Goal: Use online tool/utility: Utilize a website feature to perform a specific function

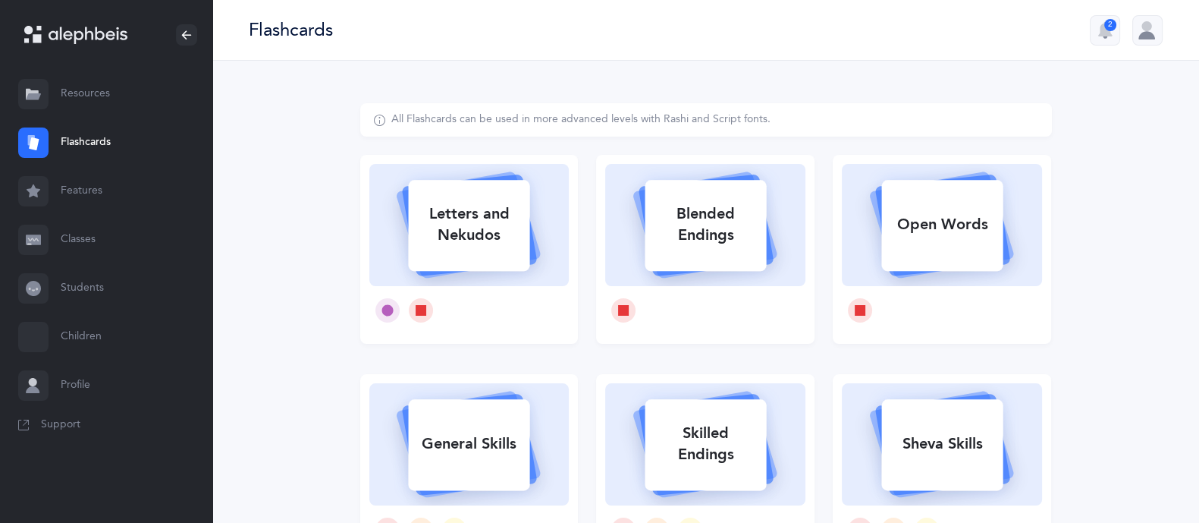
click at [455, 201] on div "Letters and Nekudos" at bounding box center [468, 224] width 121 height 61
select select
select select "single"
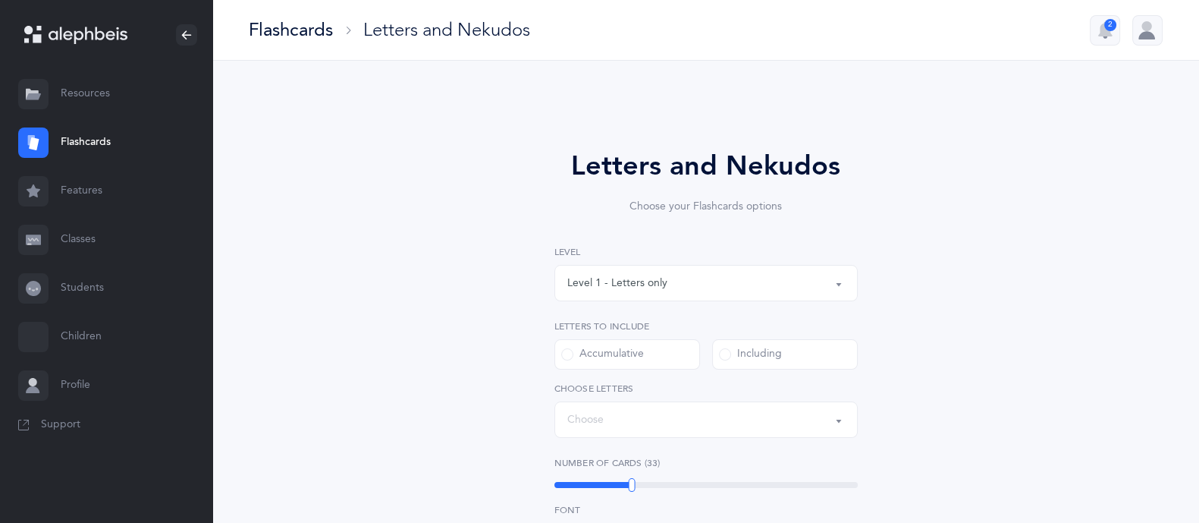
select select "27"
click at [811, 283] on div "Level 1 - Letters only" at bounding box center [706, 283] width 278 height 26
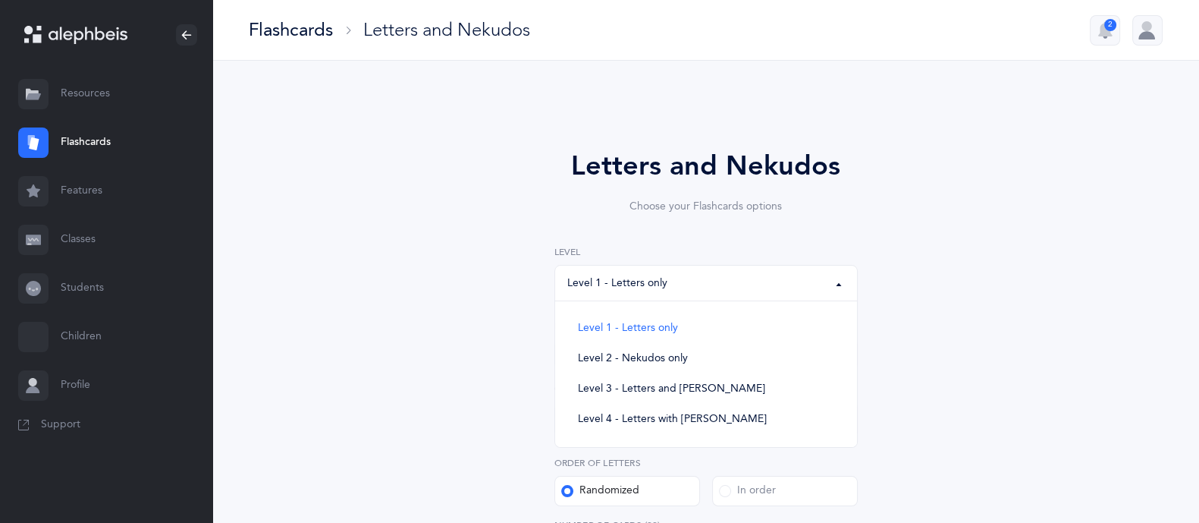
click at [811, 283] on div "Level 1 - Letters only" at bounding box center [706, 283] width 278 height 26
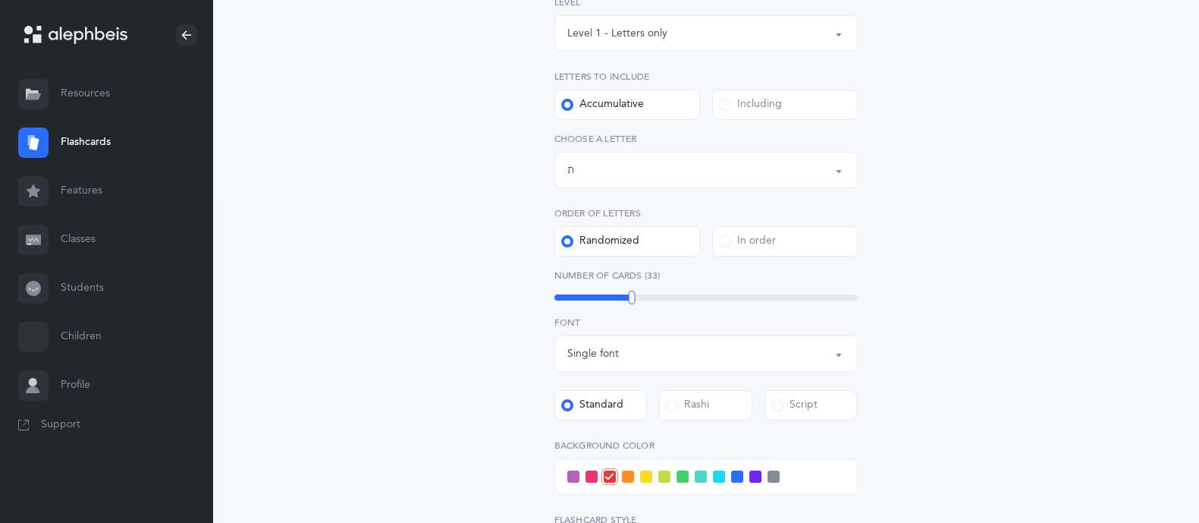
scroll to position [272, 0]
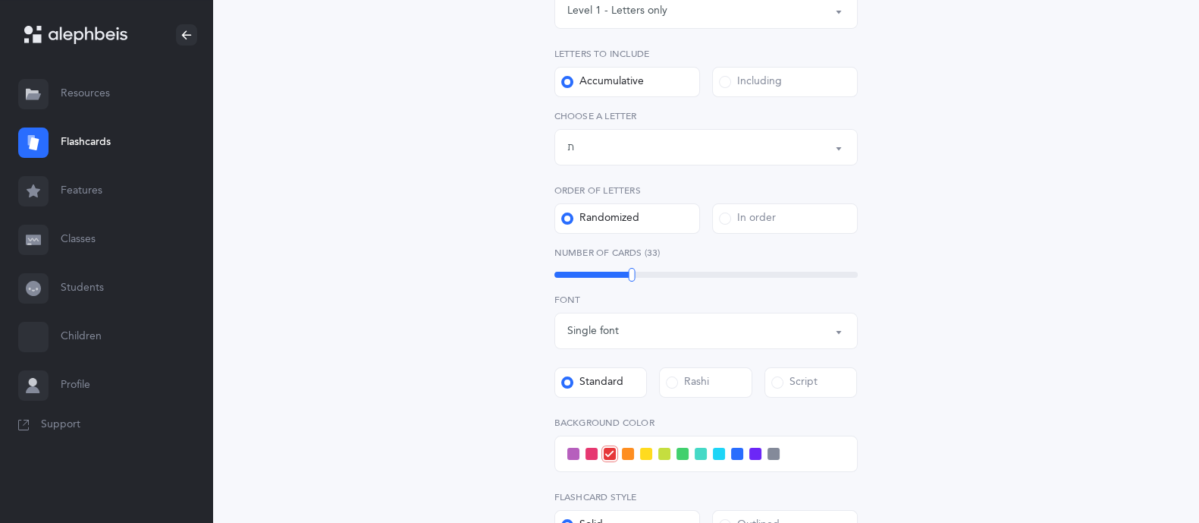
click at [699, 321] on div "Single font" at bounding box center [706, 331] width 278 height 26
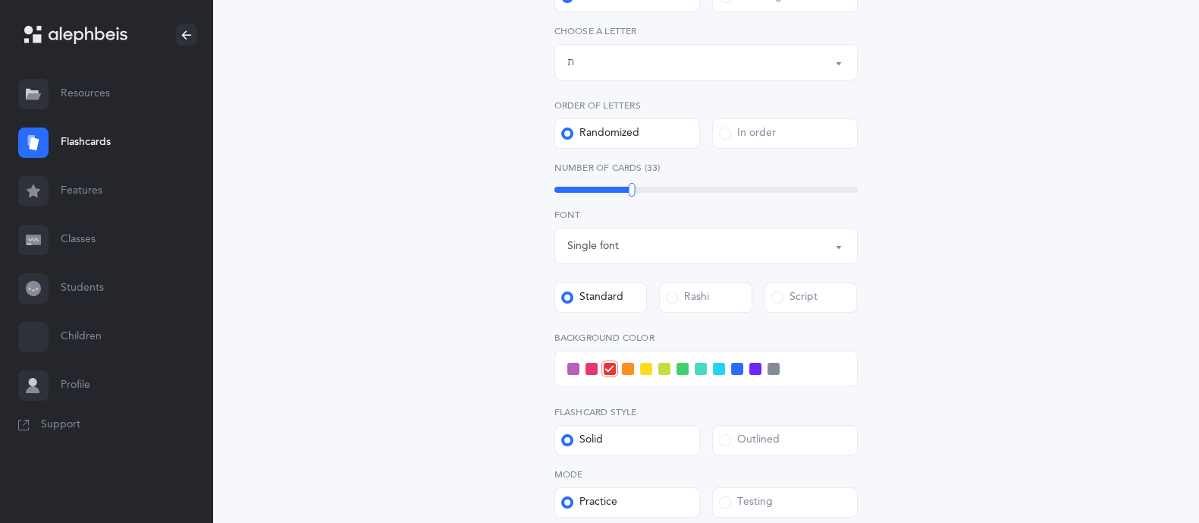
scroll to position [367, 0]
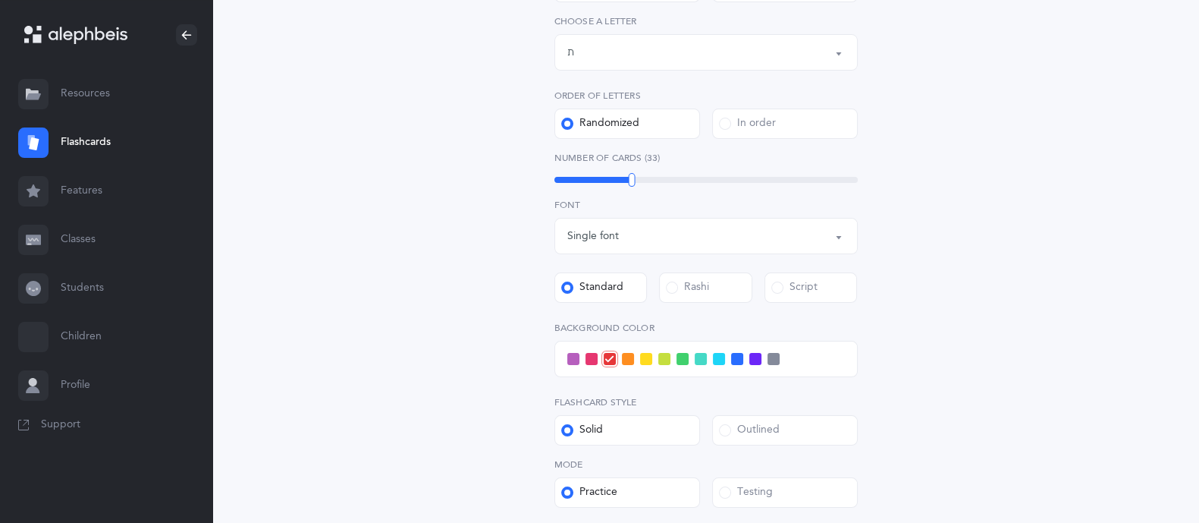
click at [705, 282] on div "Rashi" at bounding box center [687, 287] width 43 height 15
click at [0, 0] on input "Rashi" at bounding box center [0, 0] width 0 height 0
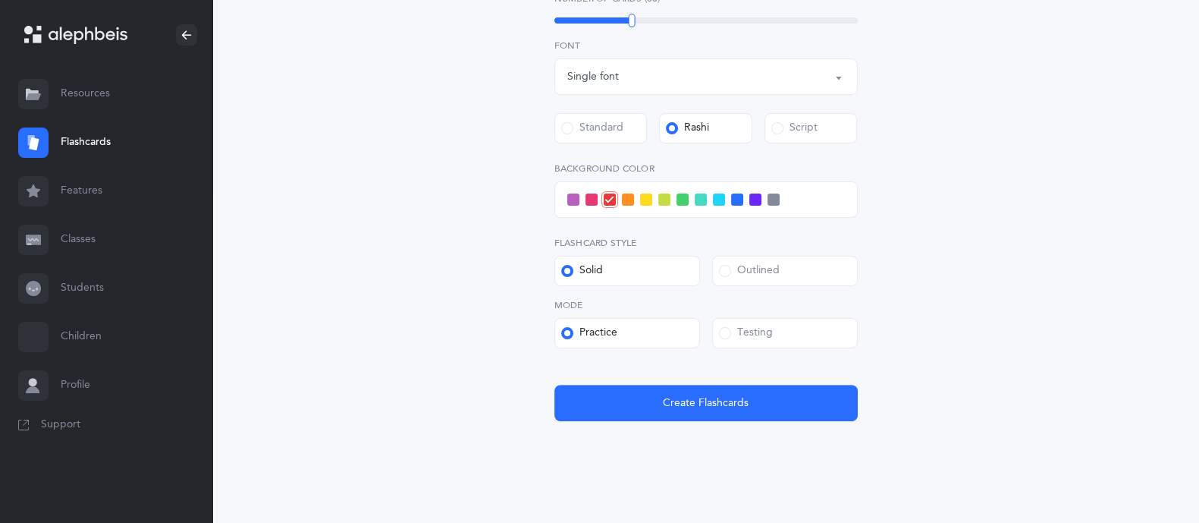
scroll to position [546, 0]
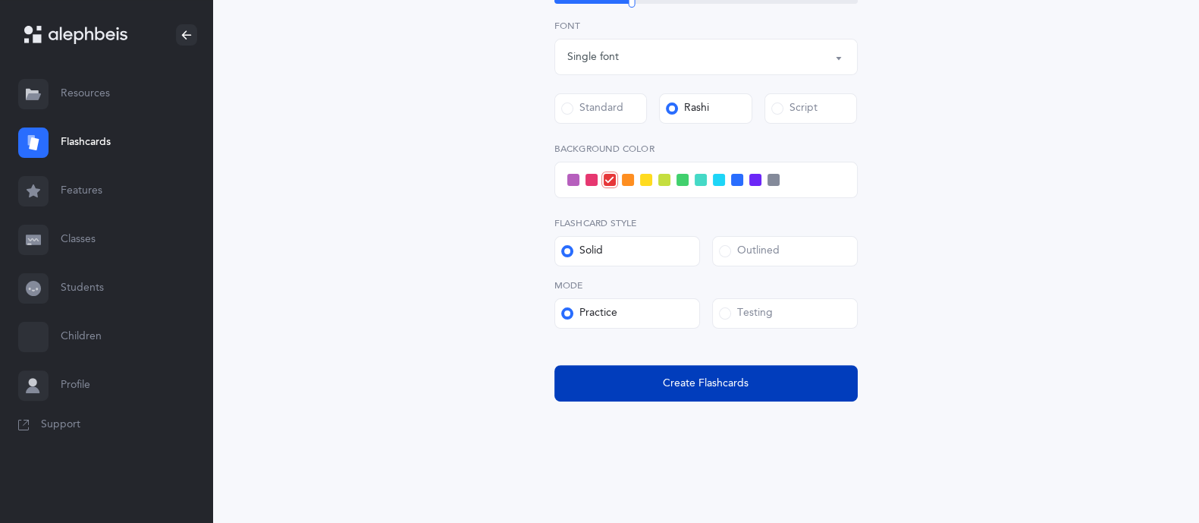
click at [671, 379] on span "Create Flashcards" at bounding box center [706, 384] width 86 height 16
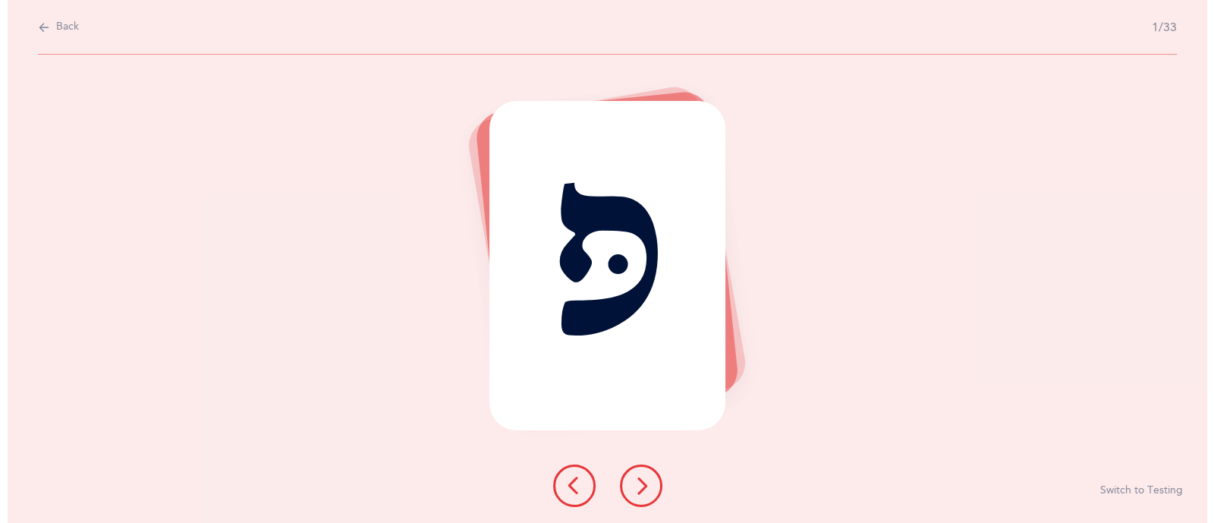
scroll to position [0, 0]
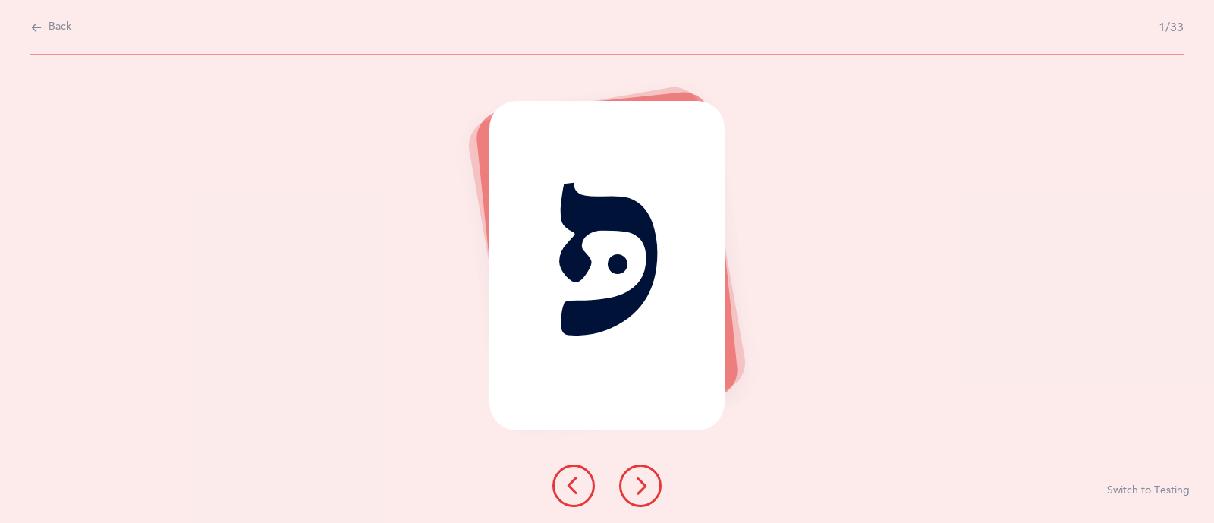
click at [661, 480] on div at bounding box center [607, 485] width 134 height 42
click at [652, 480] on button at bounding box center [640, 485] width 42 height 42
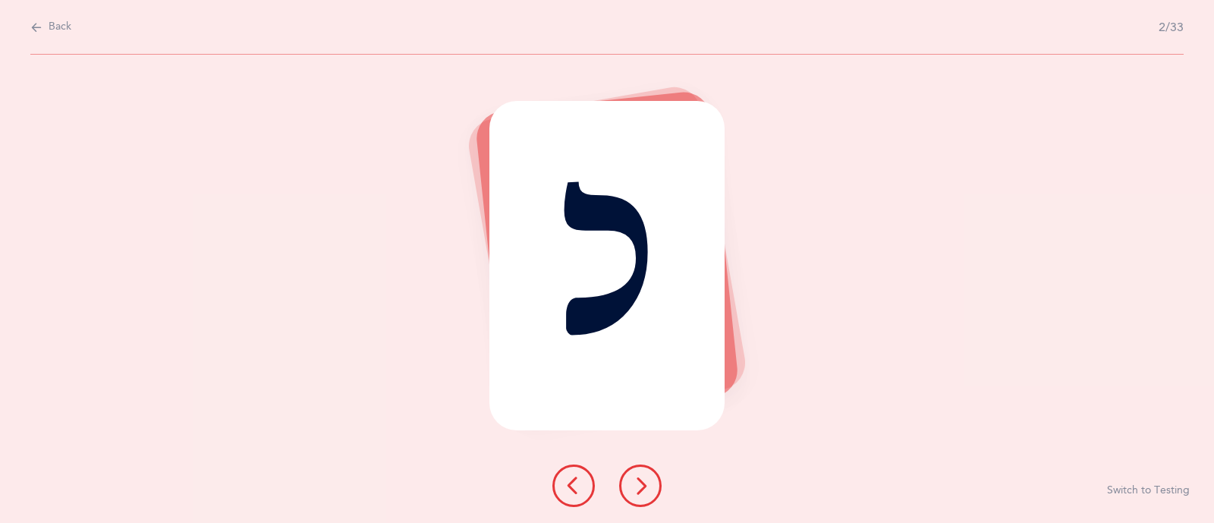
click at [652, 486] on button at bounding box center [640, 485] width 42 height 42
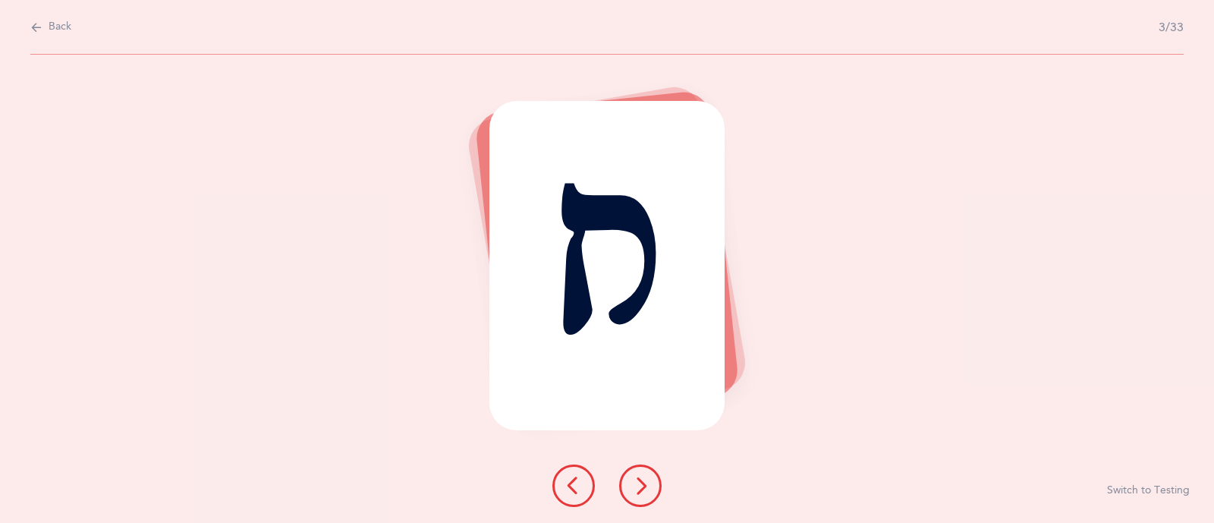
click at [573, 491] on icon at bounding box center [573, 485] width 18 height 18
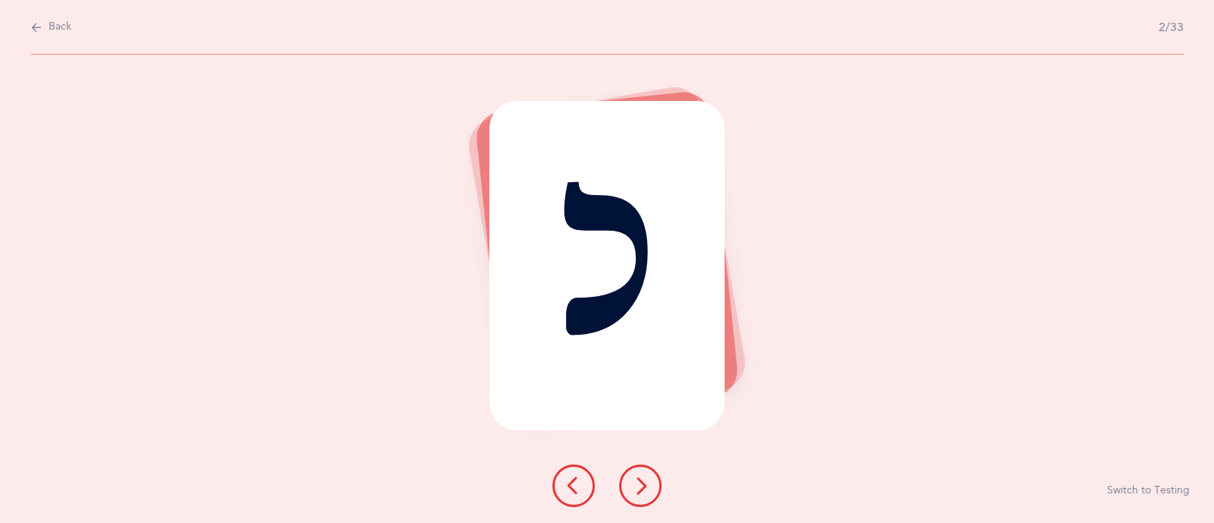
click at [573, 491] on icon at bounding box center [573, 485] width 18 height 18
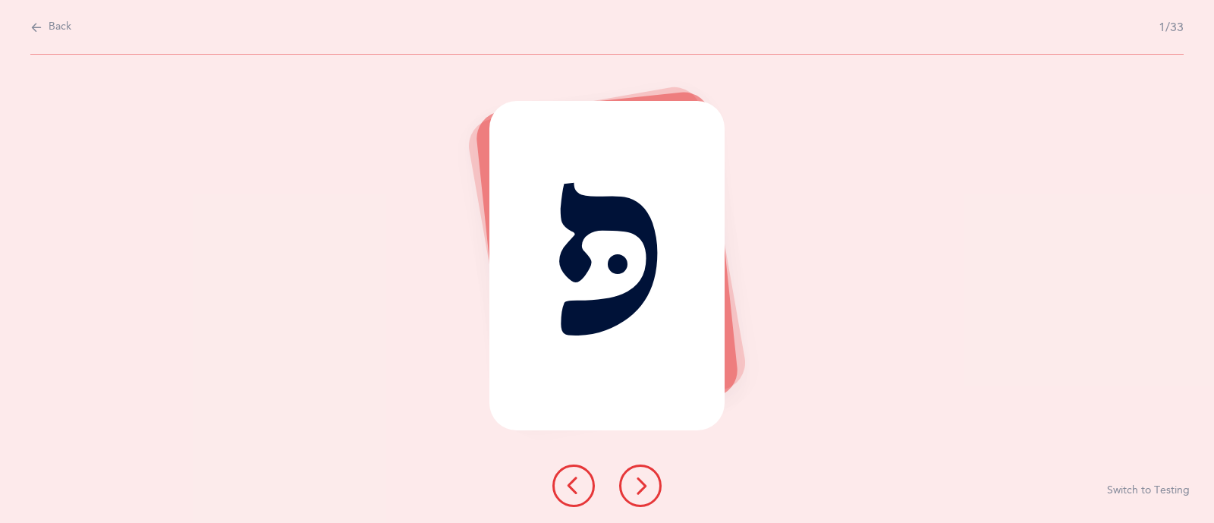
click at [648, 492] on icon at bounding box center [640, 485] width 18 height 18
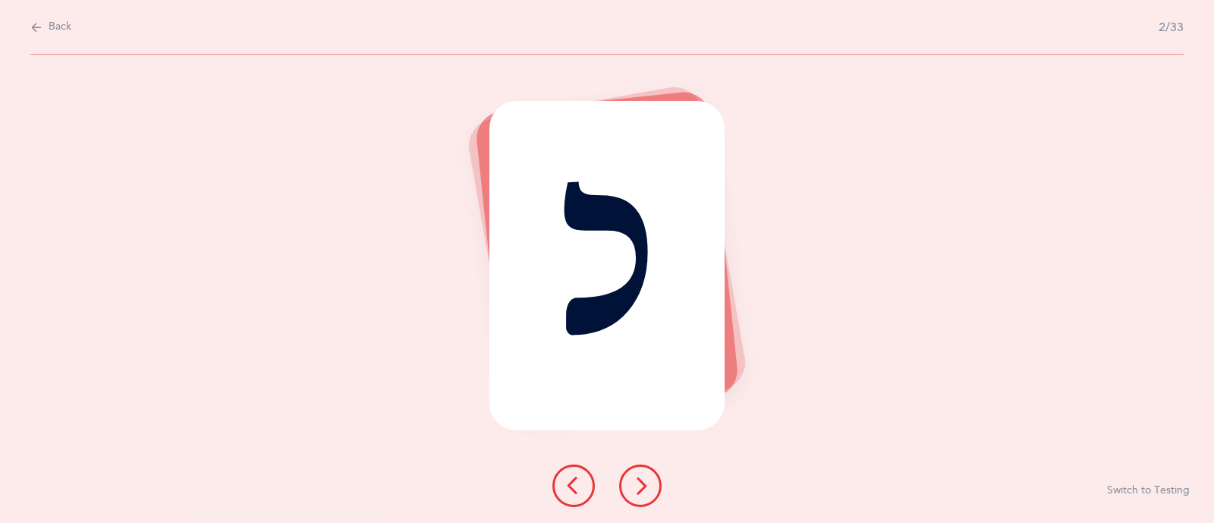
click at [648, 492] on icon at bounding box center [640, 485] width 18 height 18
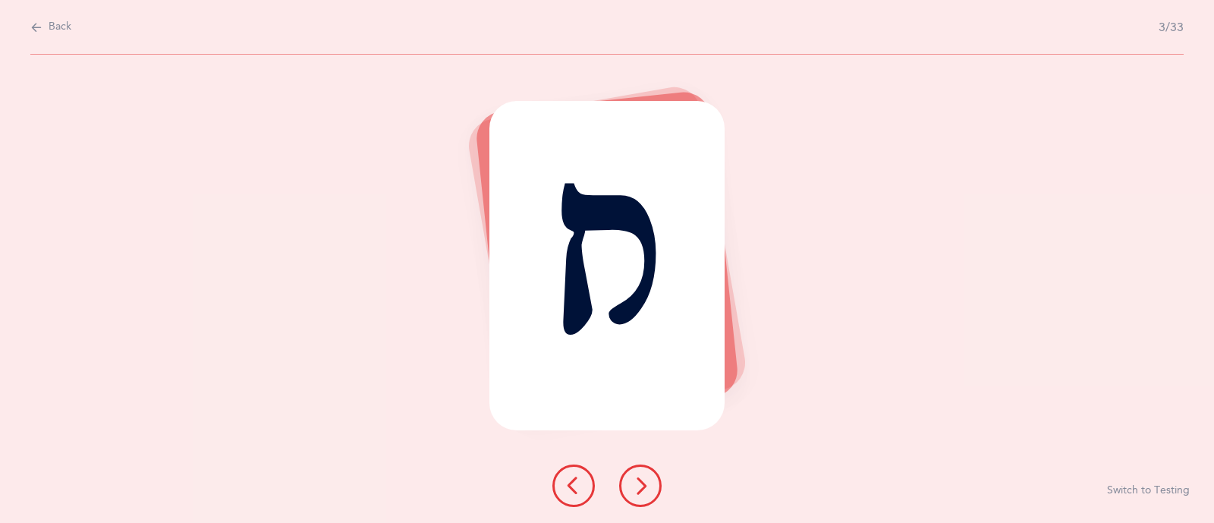
click at [648, 492] on icon at bounding box center [640, 485] width 18 height 18
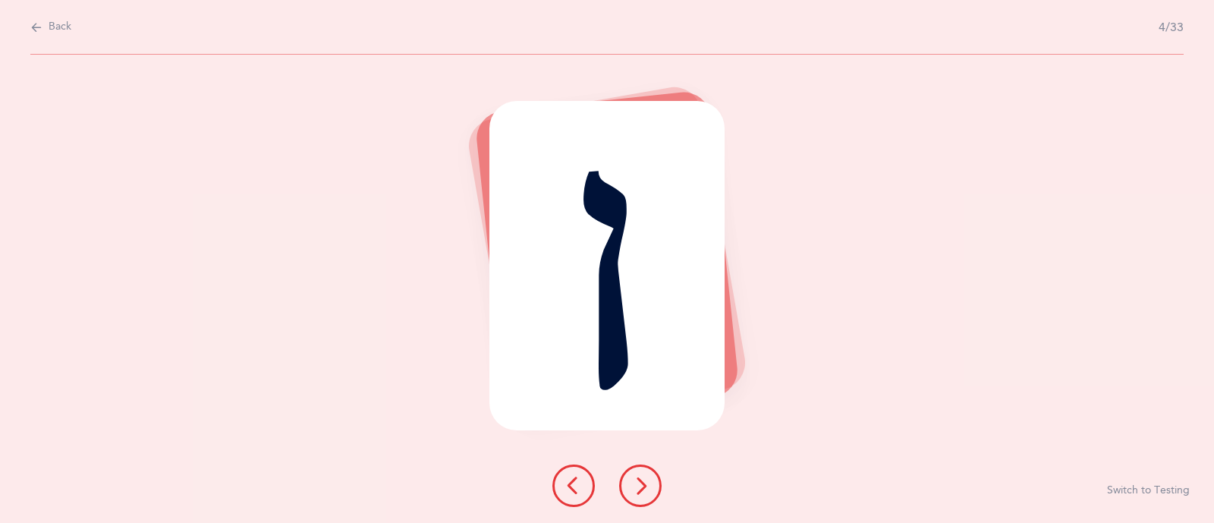
click at [648, 492] on icon at bounding box center [640, 485] width 18 height 18
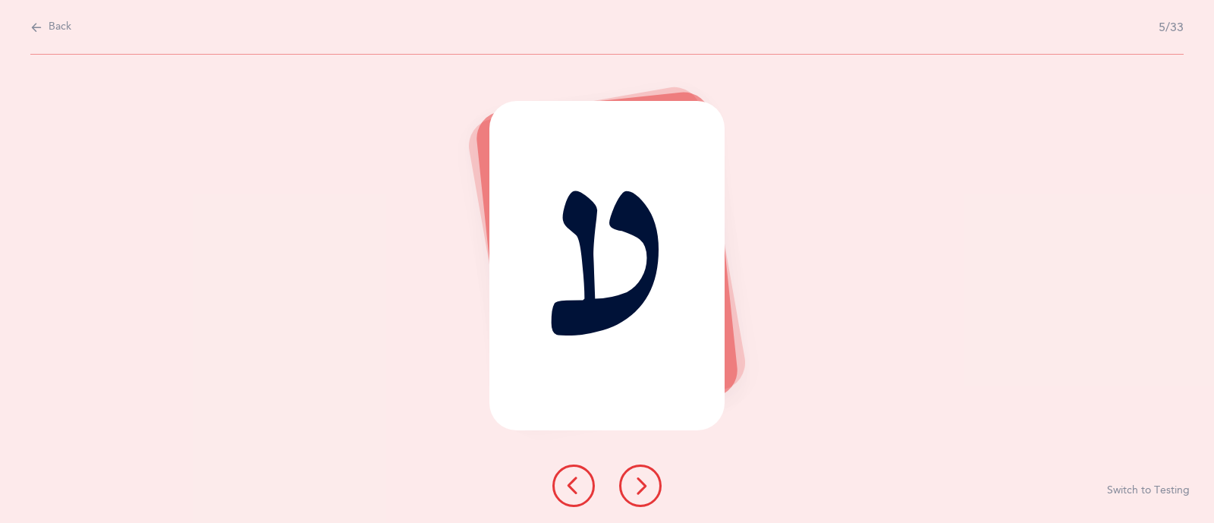
click at [648, 492] on icon at bounding box center [640, 485] width 18 height 18
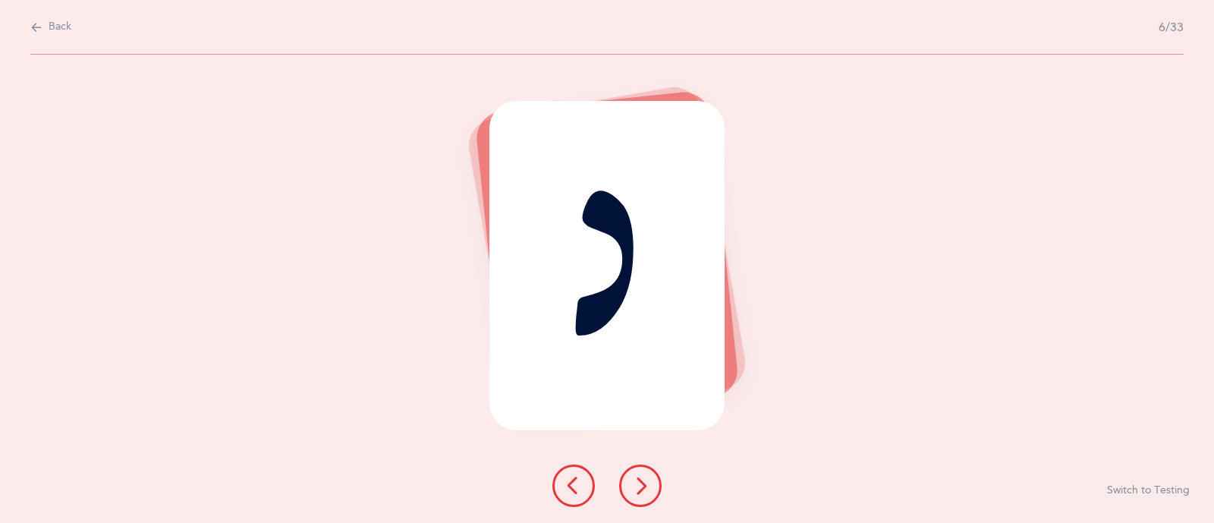
click at [648, 492] on icon at bounding box center [640, 485] width 18 height 18
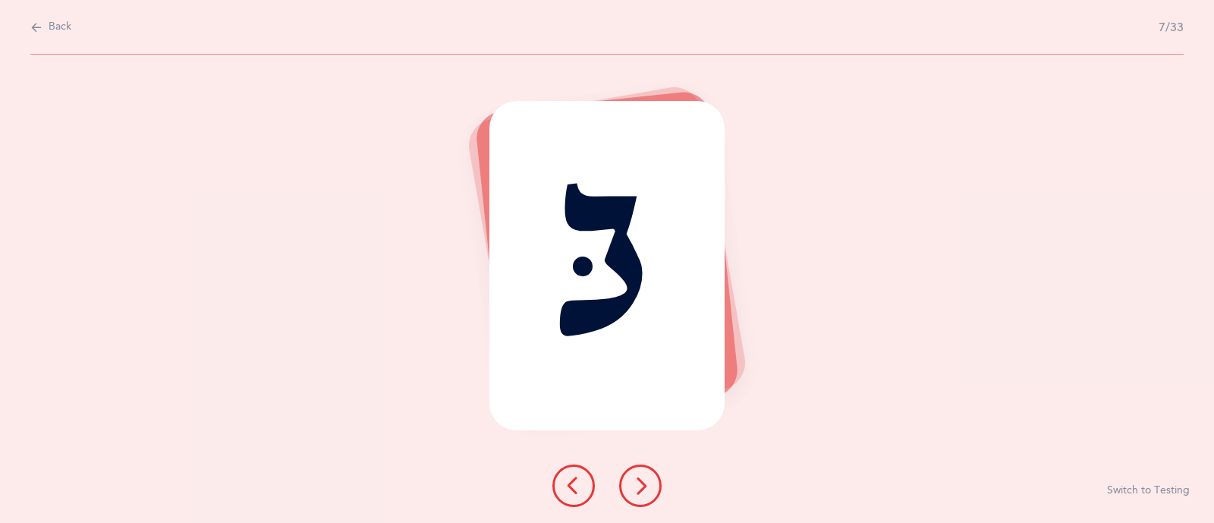
click at [648, 492] on icon at bounding box center [640, 485] width 18 height 18
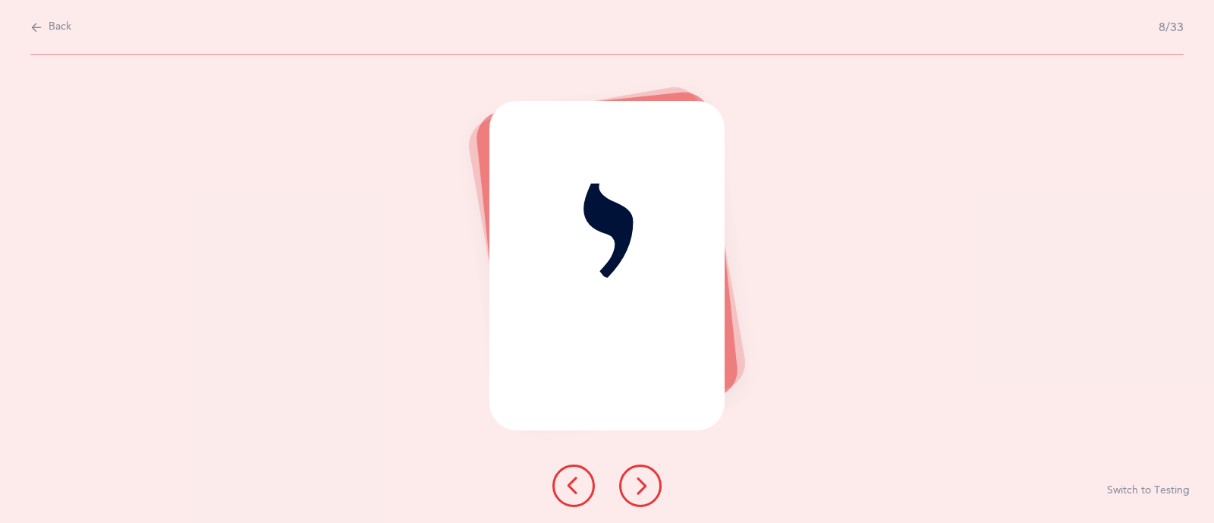
click at [648, 492] on icon at bounding box center [640, 485] width 18 height 18
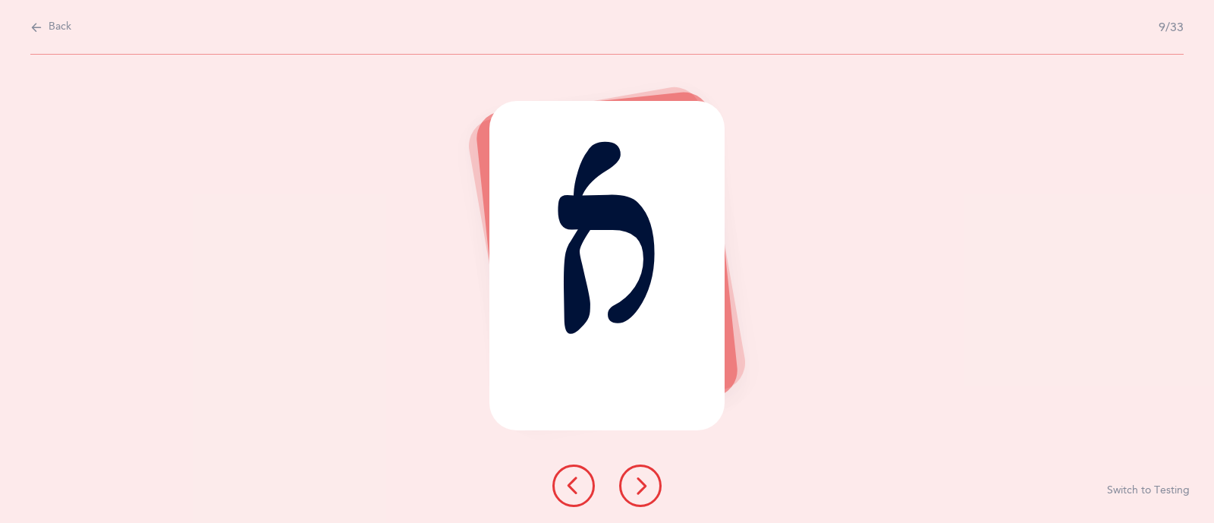
click at [648, 492] on icon at bounding box center [640, 485] width 18 height 18
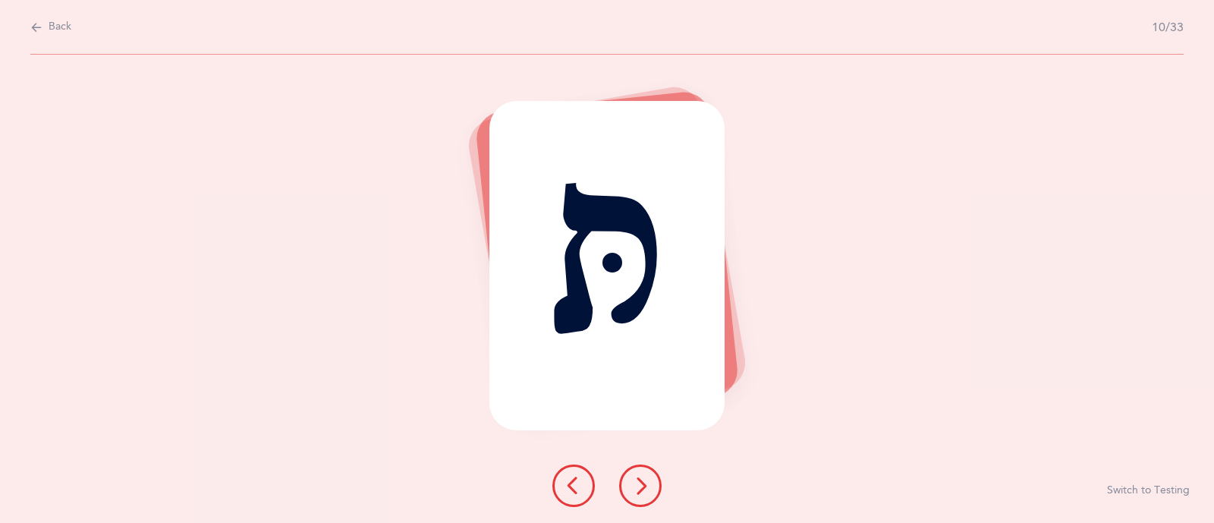
click at [648, 492] on icon at bounding box center [640, 485] width 18 height 18
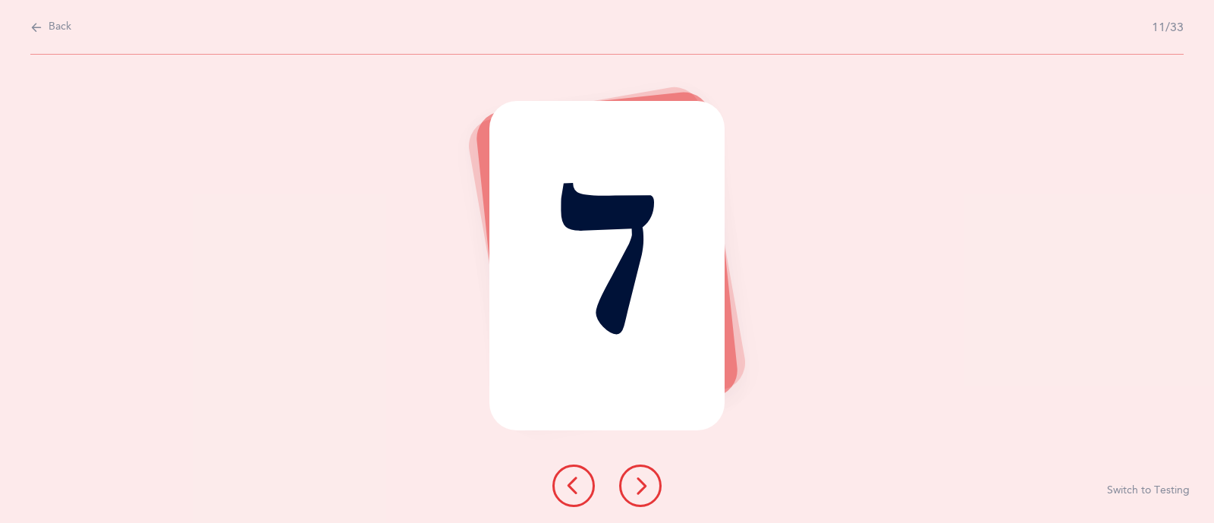
click at [648, 492] on icon at bounding box center [640, 485] width 18 height 18
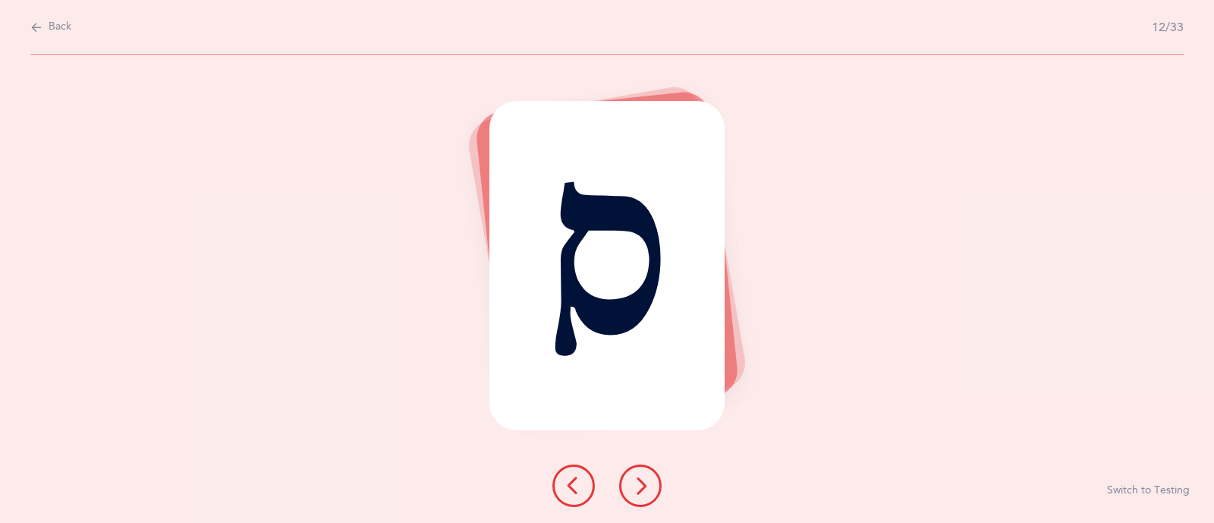
click at [648, 492] on icon at bounding box center [640, 485] width 18 height 18
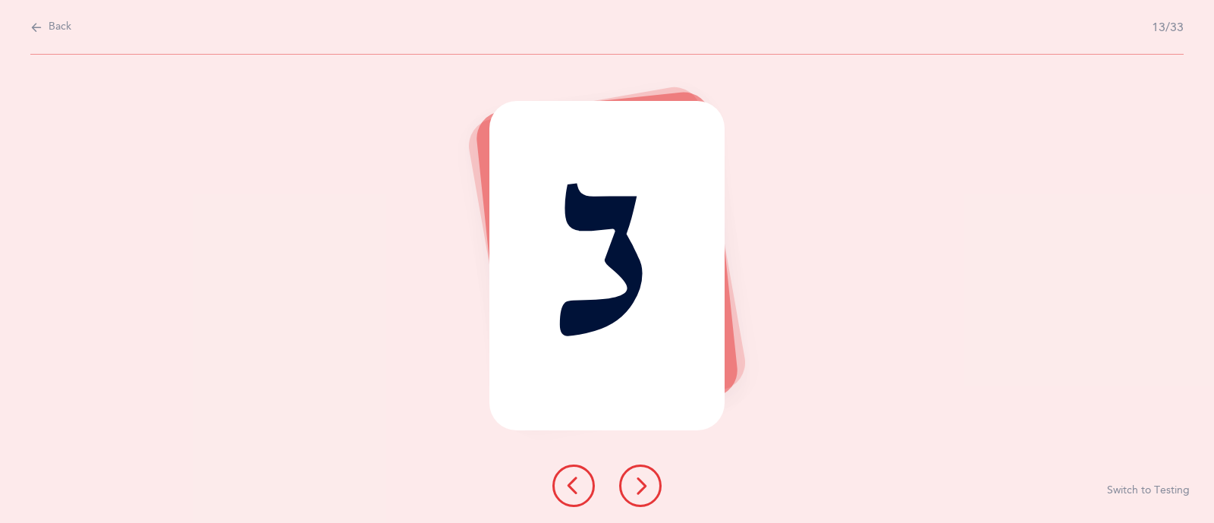
click at [648, 492] on icon at bounding box center [640, 485] width 18 height 18
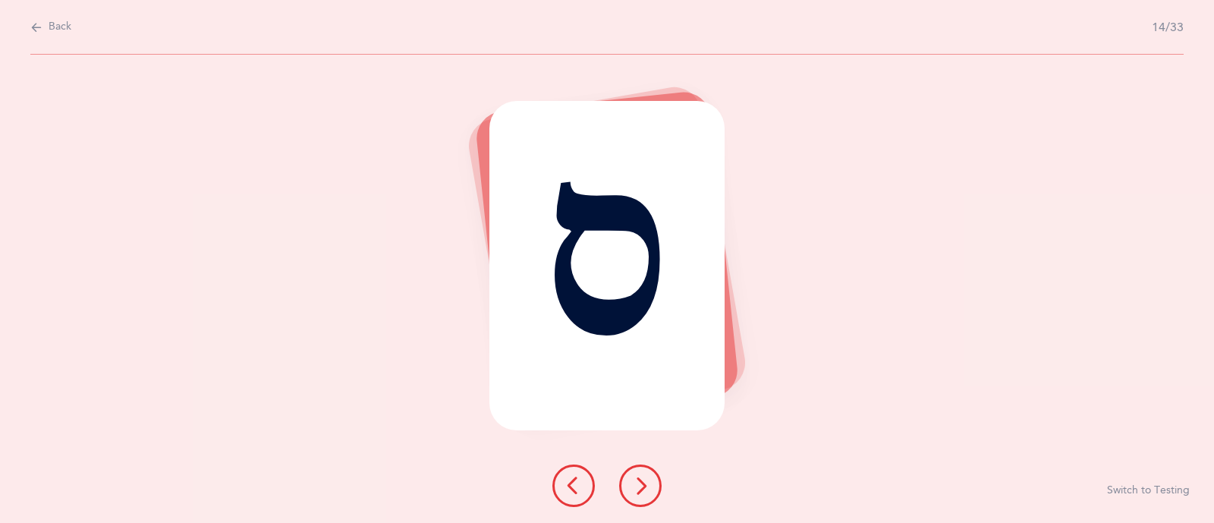
click at [648, 492] on icon at bounding box center [640, 485] width 18 height 18
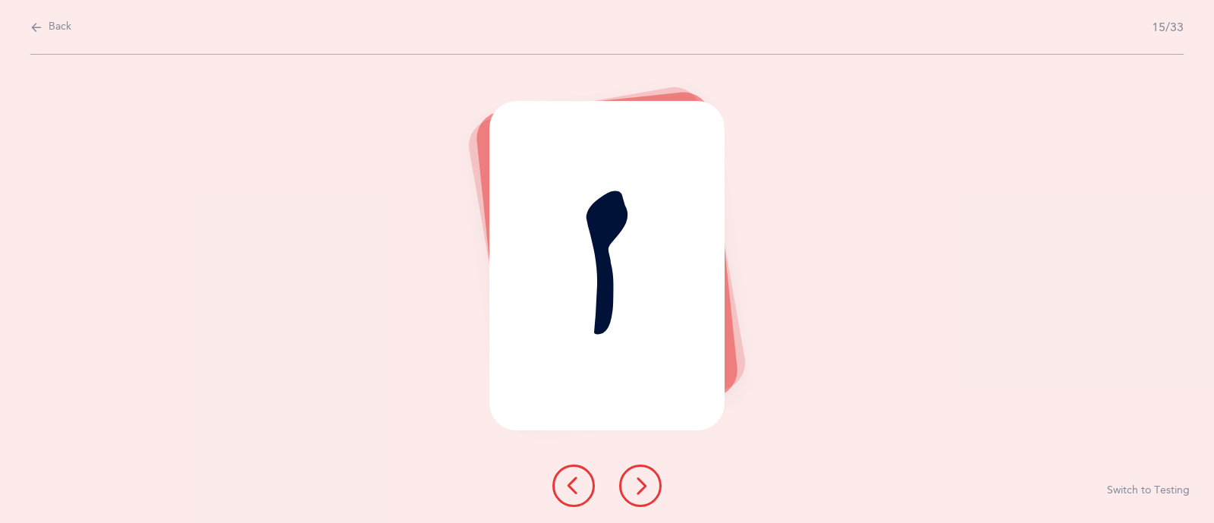
click at [648, 492] on icon at bounding box center [640, 485] width 18 height 18
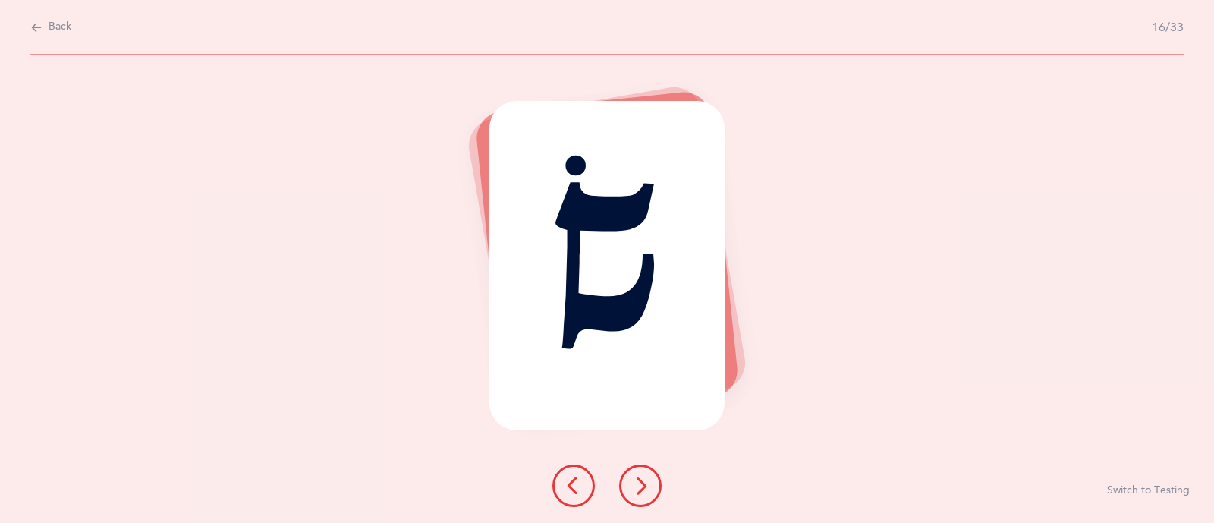
click at [648, 492] on icon at bounding box center [640, 485] width 18 height 18
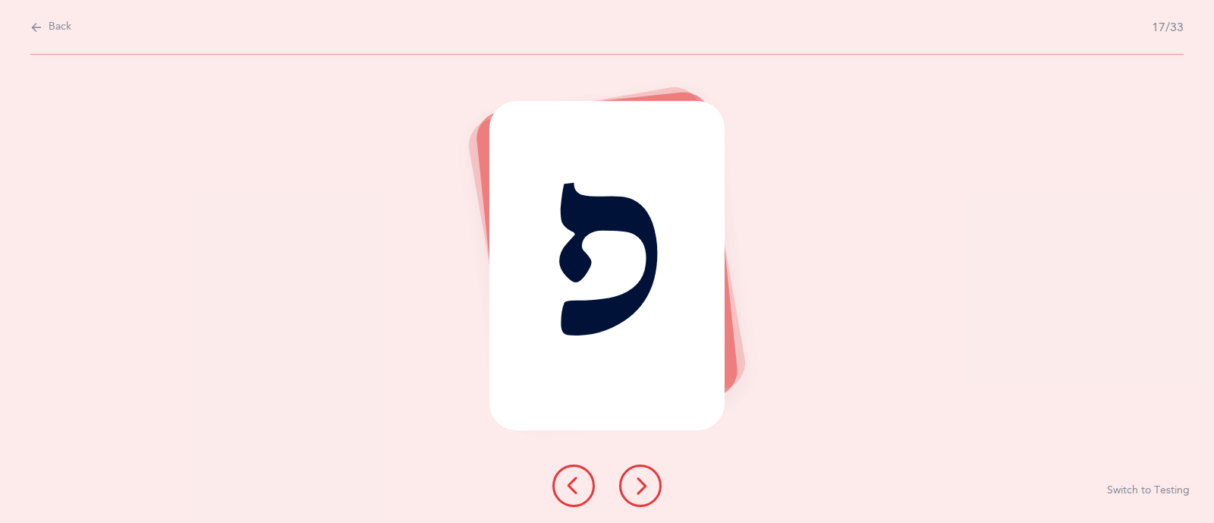
click at [648, 492] on icon at bounding box center [640, 485] width 18 height 18
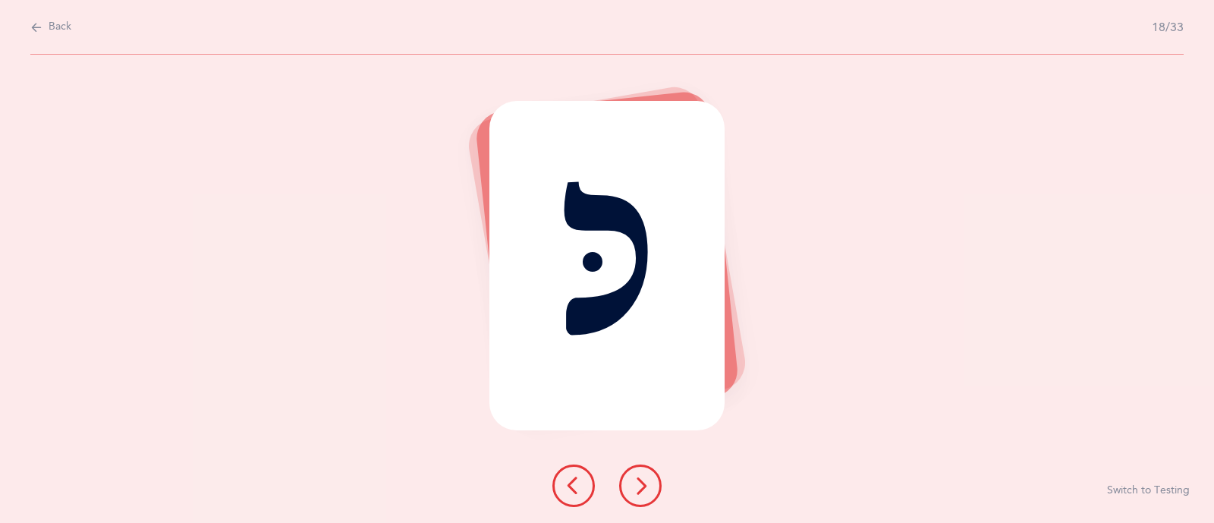
click at [648, 492] on icon at bounding box center [640, 485] width 18 height 18
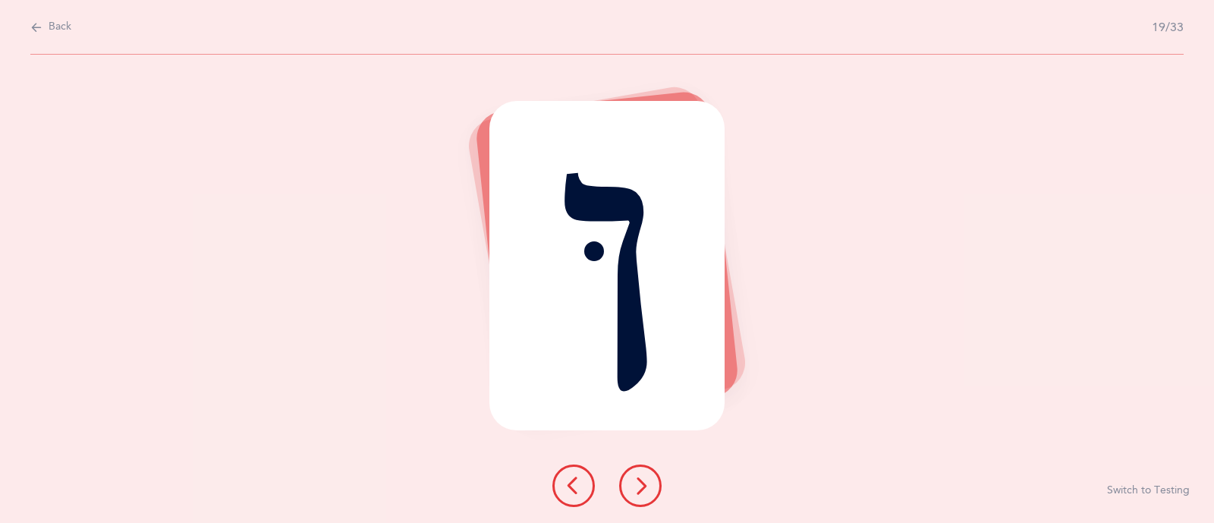
click at [648, 492] on icon at bounding box center [640, 485] width 18 height 18
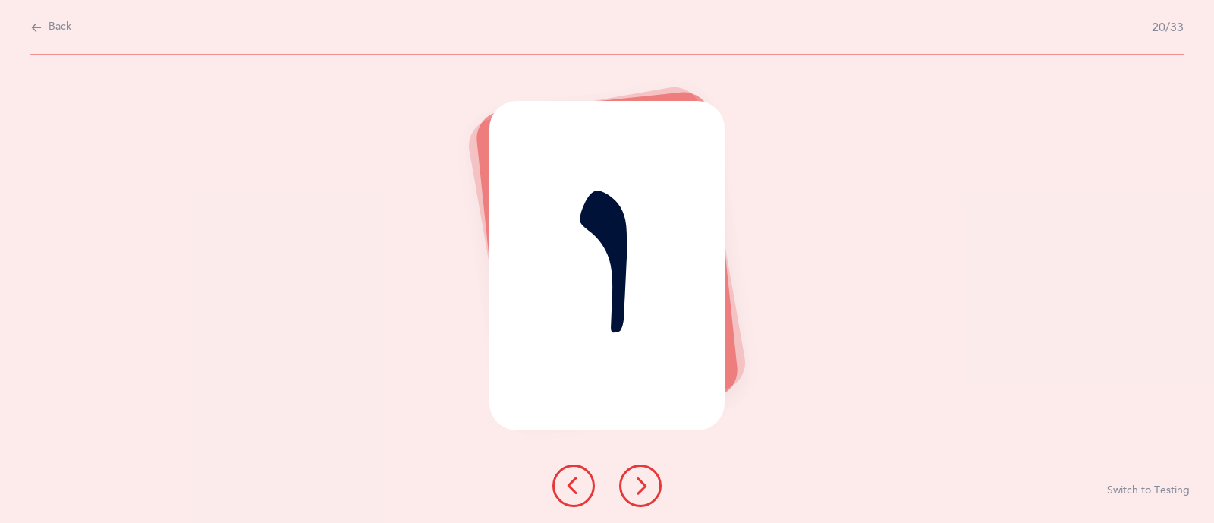
click at [648, 492] on icon at bounding box center [640, 485] width 18 height 18
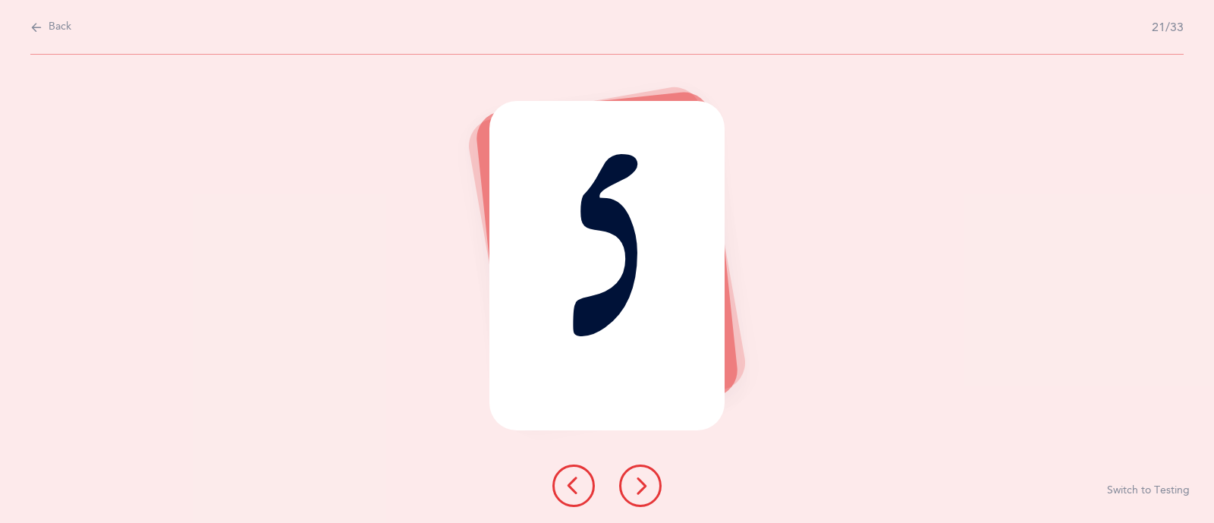
click at [648, 492] on icon at bounding box center [640, 485] width 18 height 18
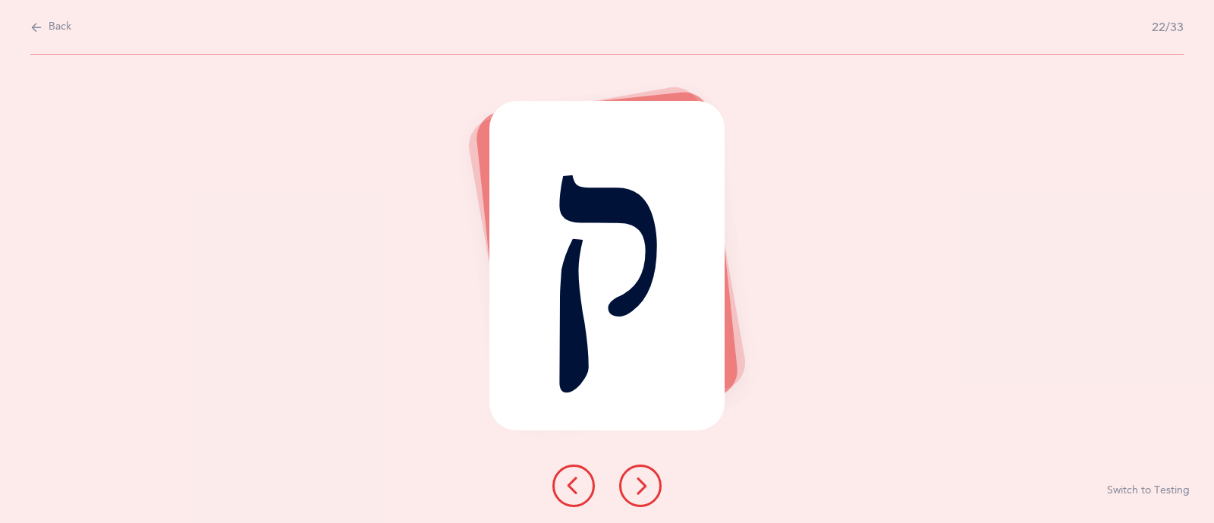
click at [648, 492] on icon at bounding box center [640, 485] width 18 height 18
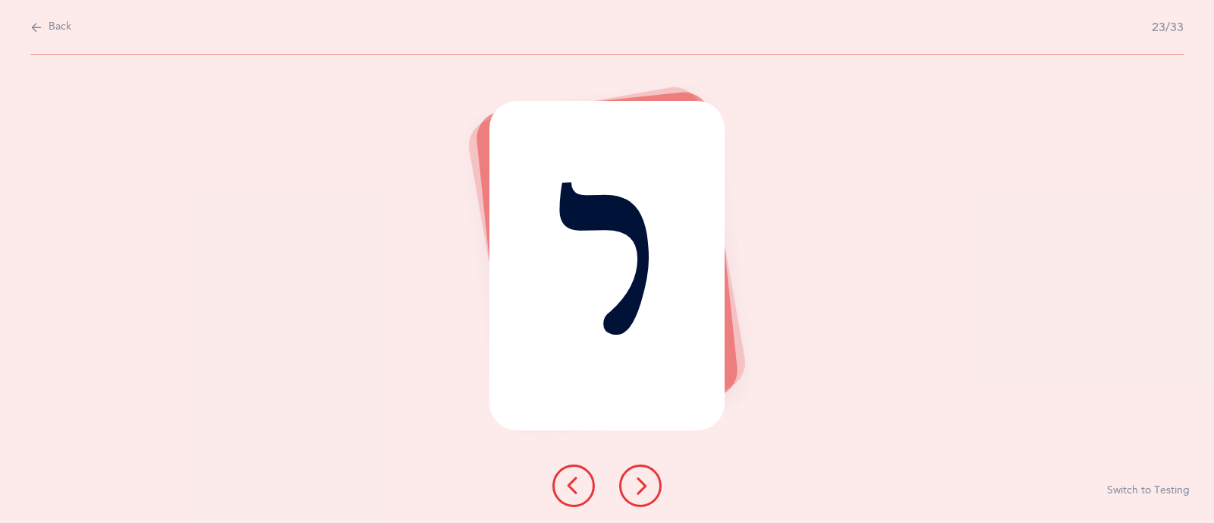
click at [648, 492] on icon at bounding box center [640, 485] width 18 height 18
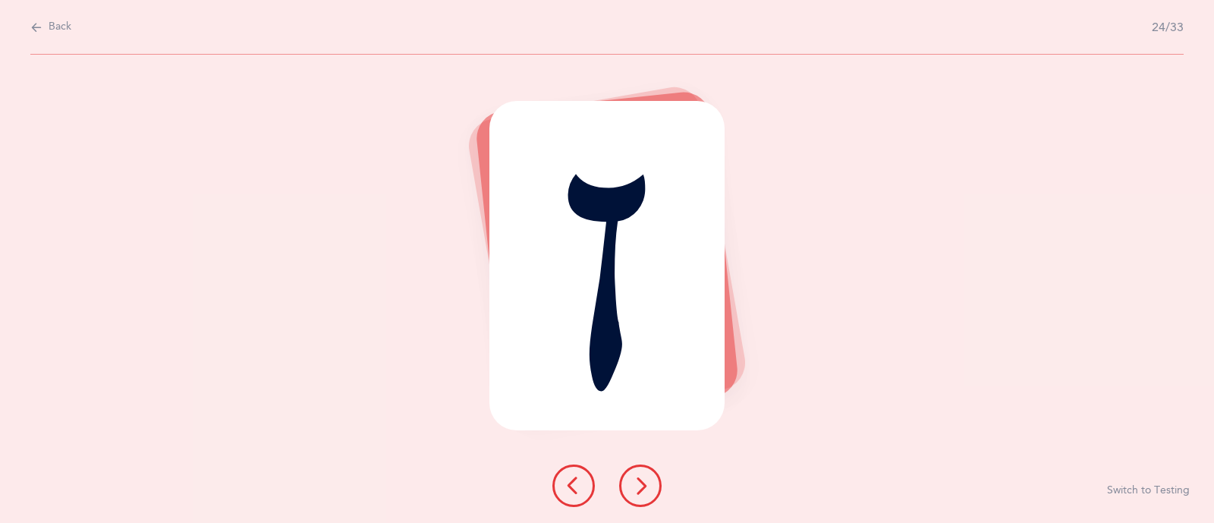
click at [648, 492] on icon at bounding box center [640, 485] width 18 height 18
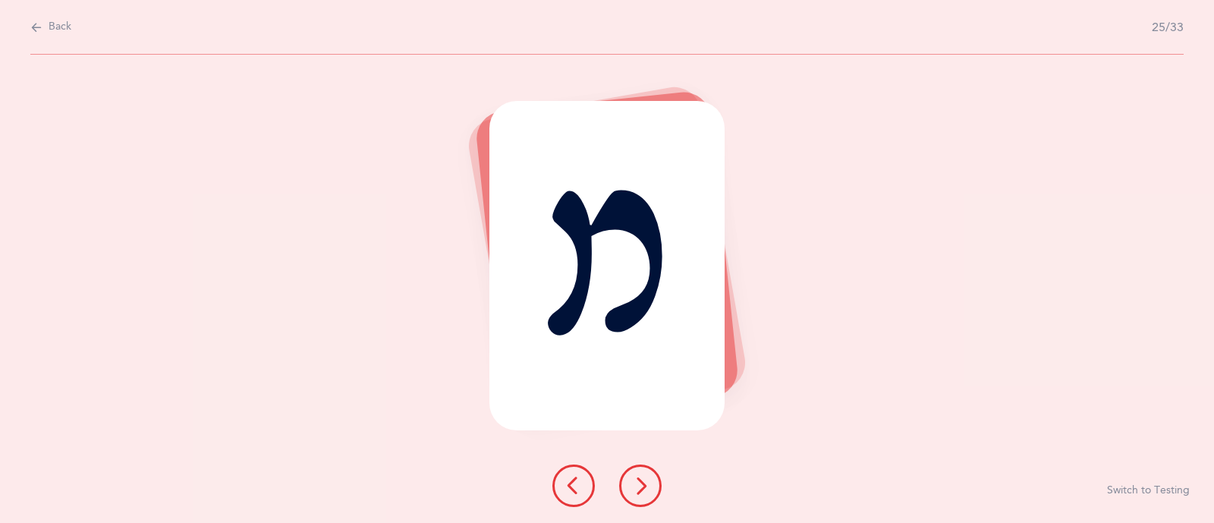
click at [648, 492] on icon at bounding box center [640, 485] width 18 height 18
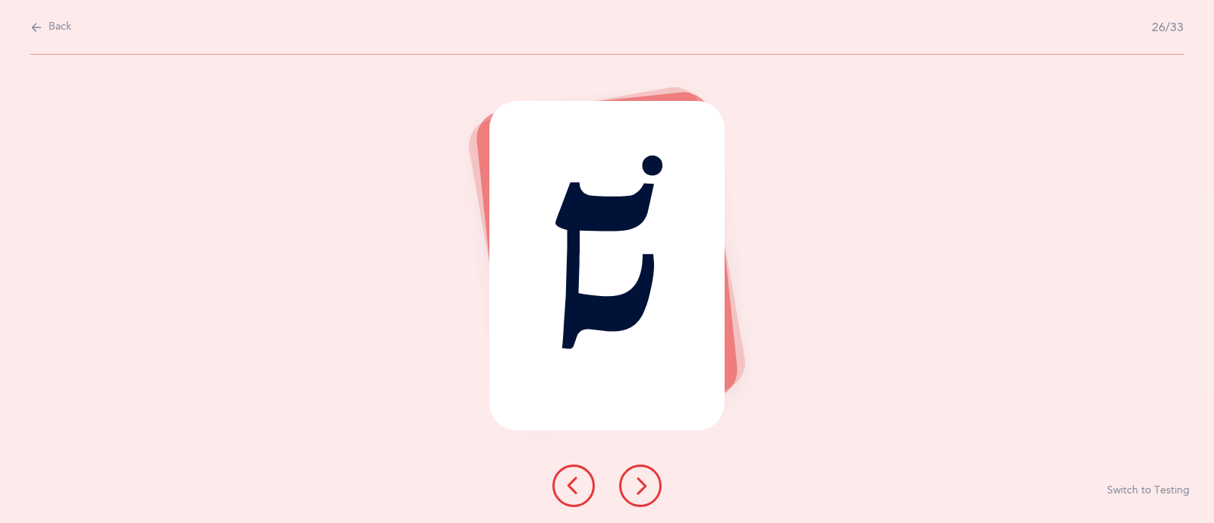
click at [648, 492] on icon at bounding box center [640, 485] width 18 height 18
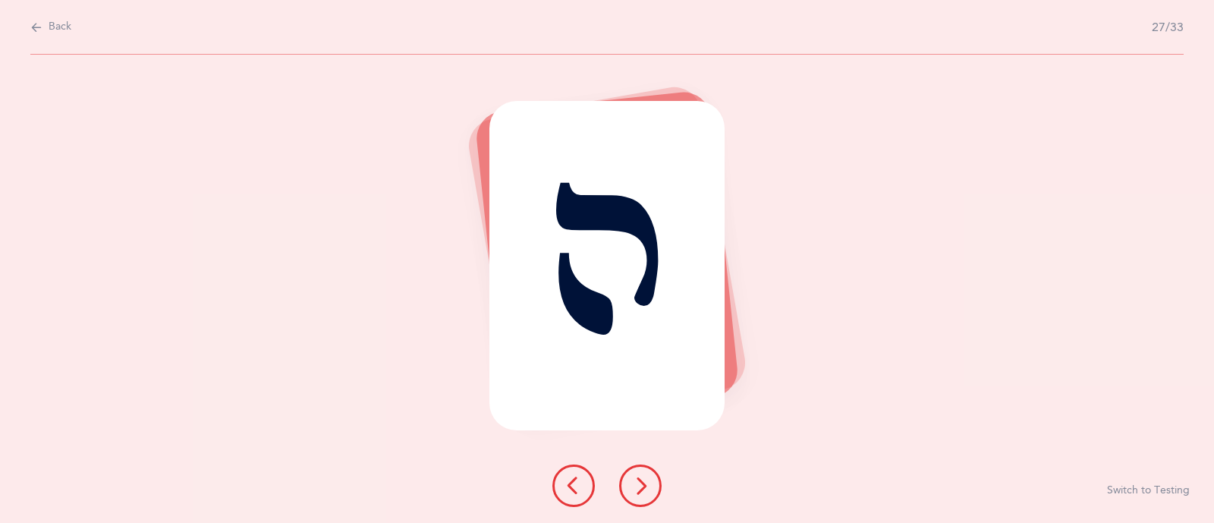
click at [648, 492] on icon at bounding box center [640, 485] width 18 height 18
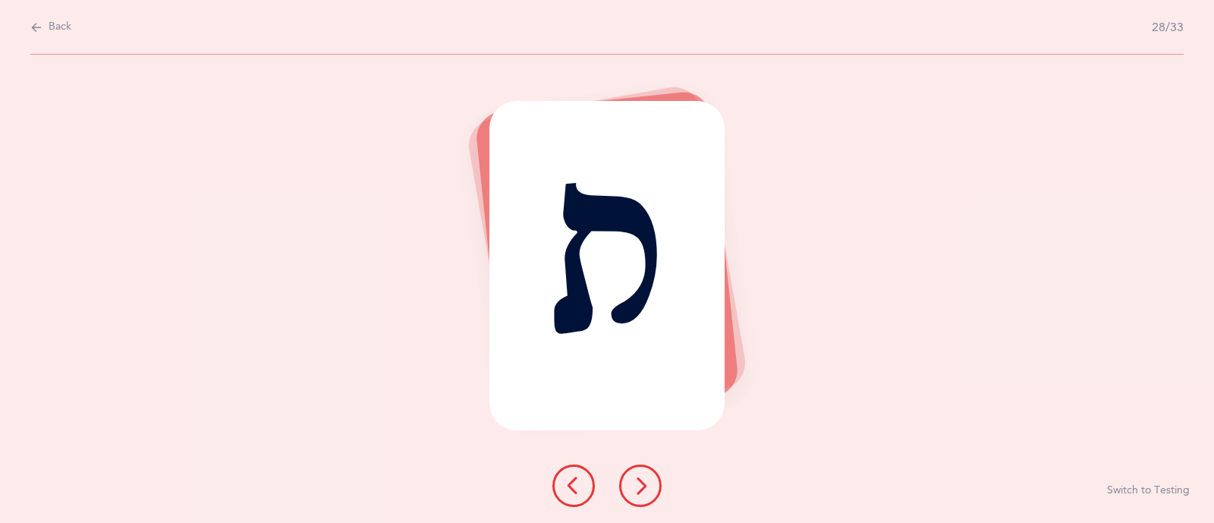
click at [648, 492] on icon at bounding box center [640, 485] width 18 height 18
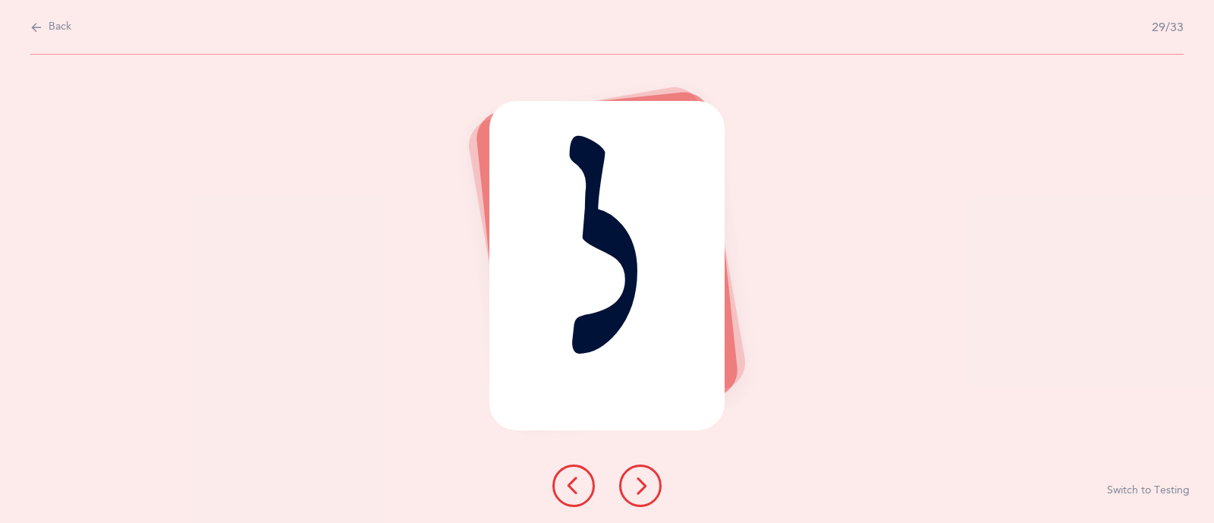
click at [648, 492] on icon at bounding box center [640, 485] width 18 height 18
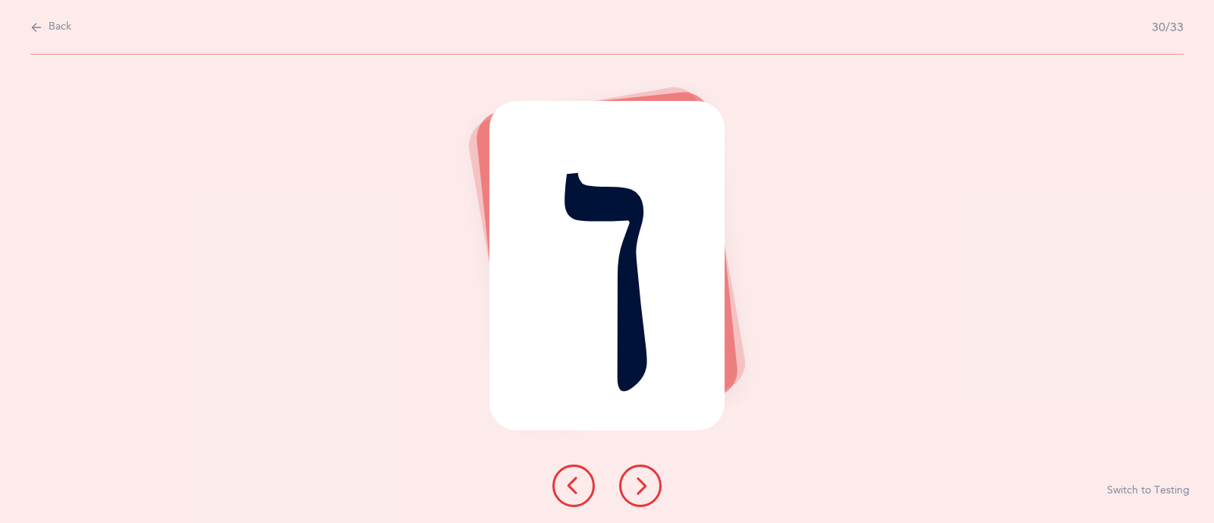
click at [648, 492] on icon at bounding box center [640, 485] width 18 height 18
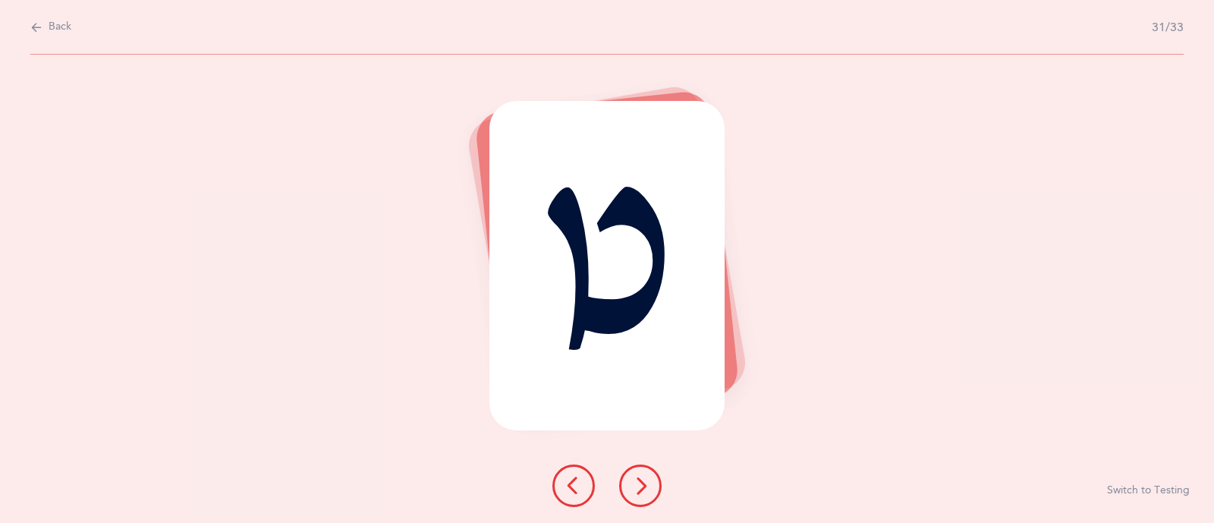
click at [648, 492] on icon at bounding box center [640, 485] width 18 height 18
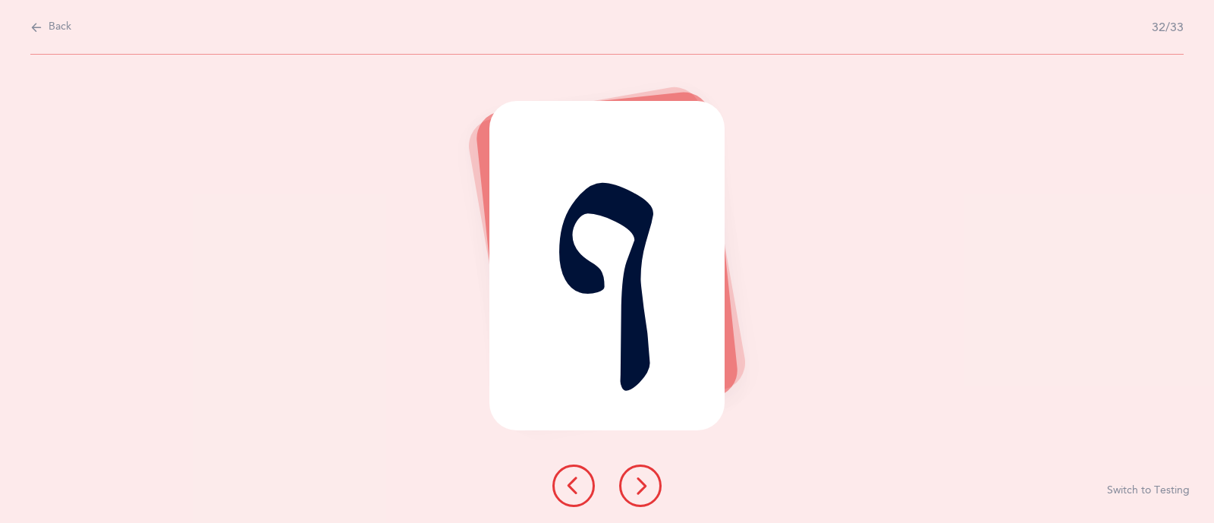
click at [648, 492] on icon at bounding box center [640, 485] width 18 height 18
